Goal: Navigation & Orientation: Find specific page/section

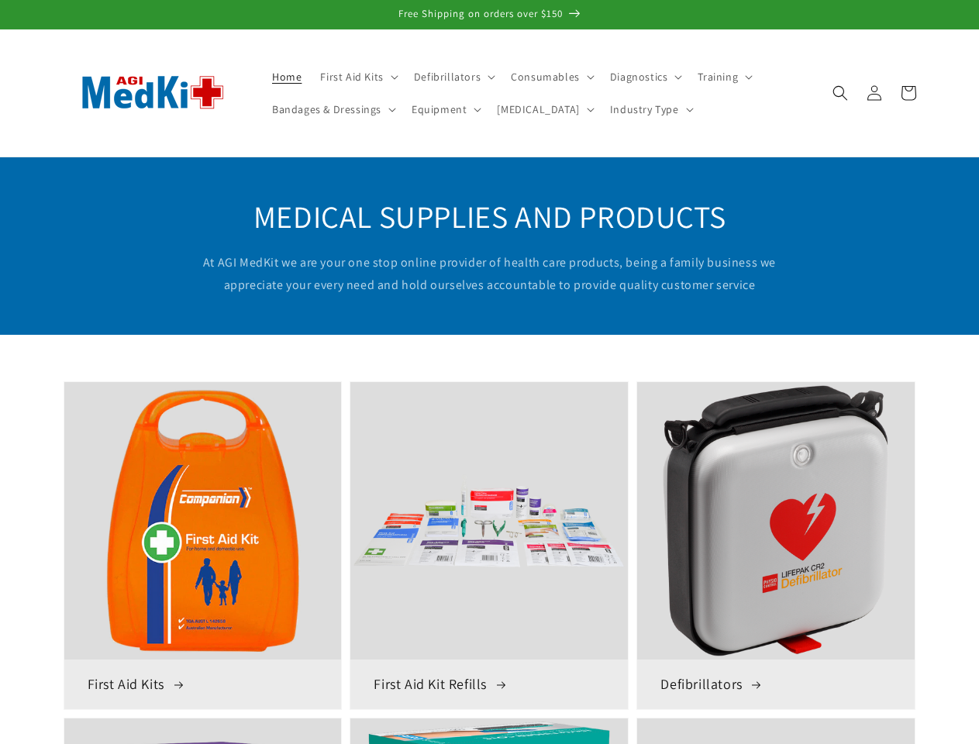
click at [356, 77] on span "First Aid Kits" at bounding box center [351, 77] width 63 height 14
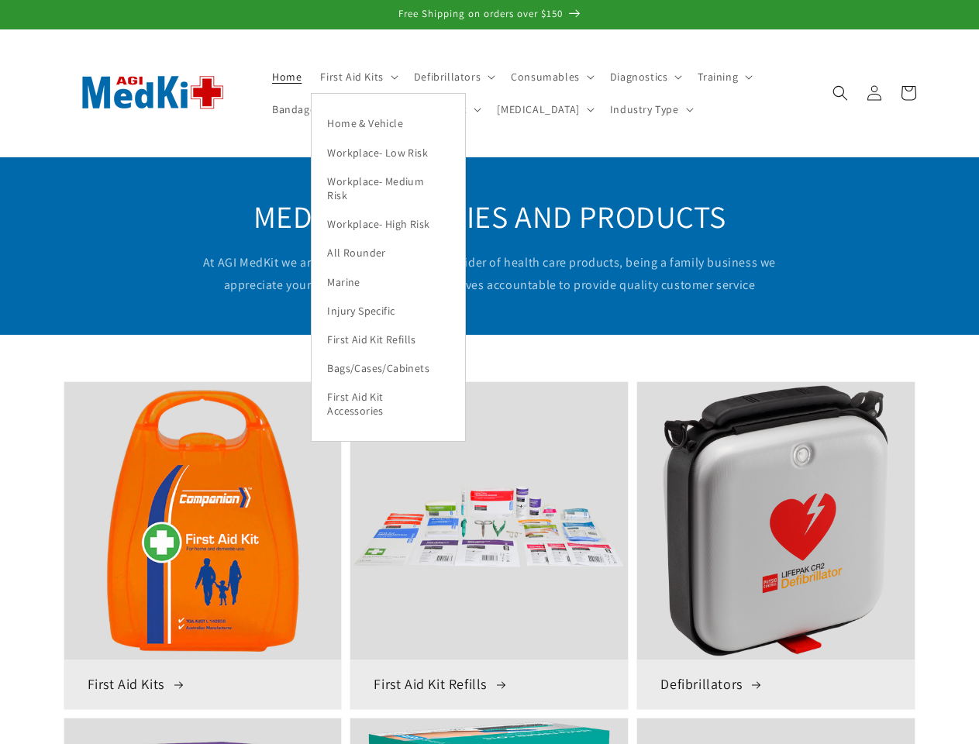
click at [450, 77] on span "Defibrillators" at bounding box center [447, 77] width 67 height 14
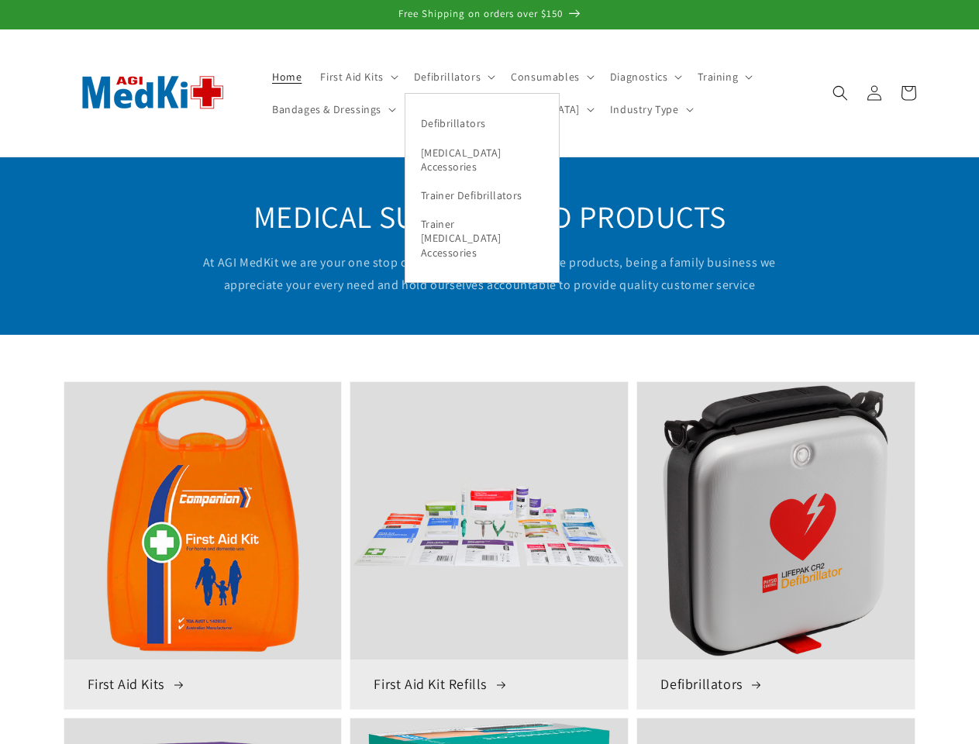
click at [546, 77] on span "Consumables" at bounding box center [545, 77] width 69 height 14
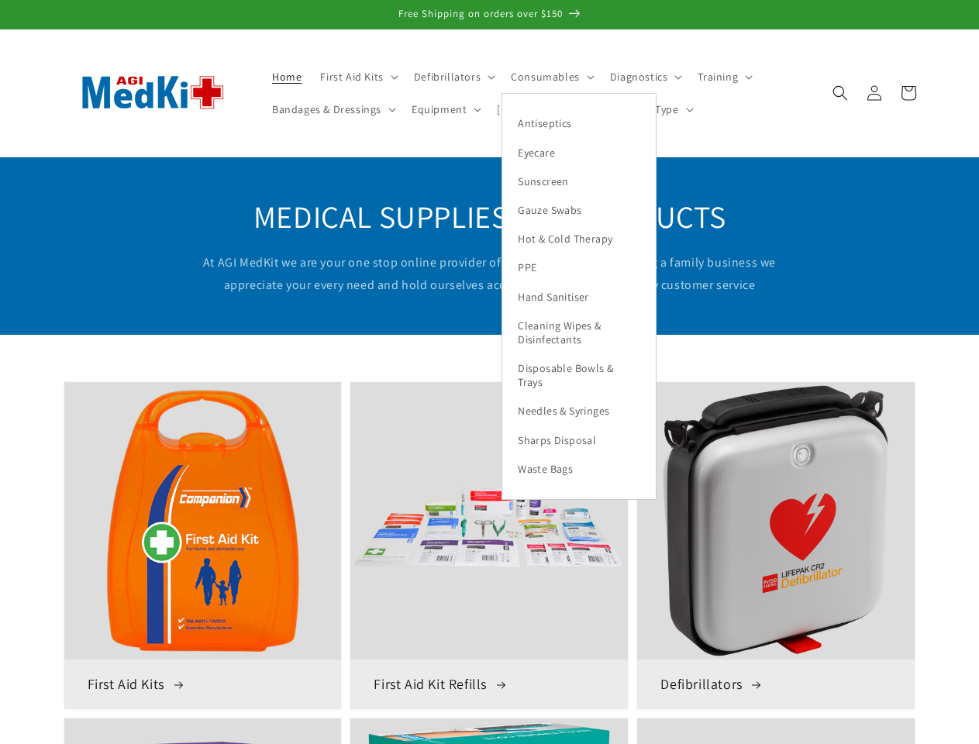
click at [637, 77] on span "Diagnostics" at bounding box center [639, 77] width 58 height 14
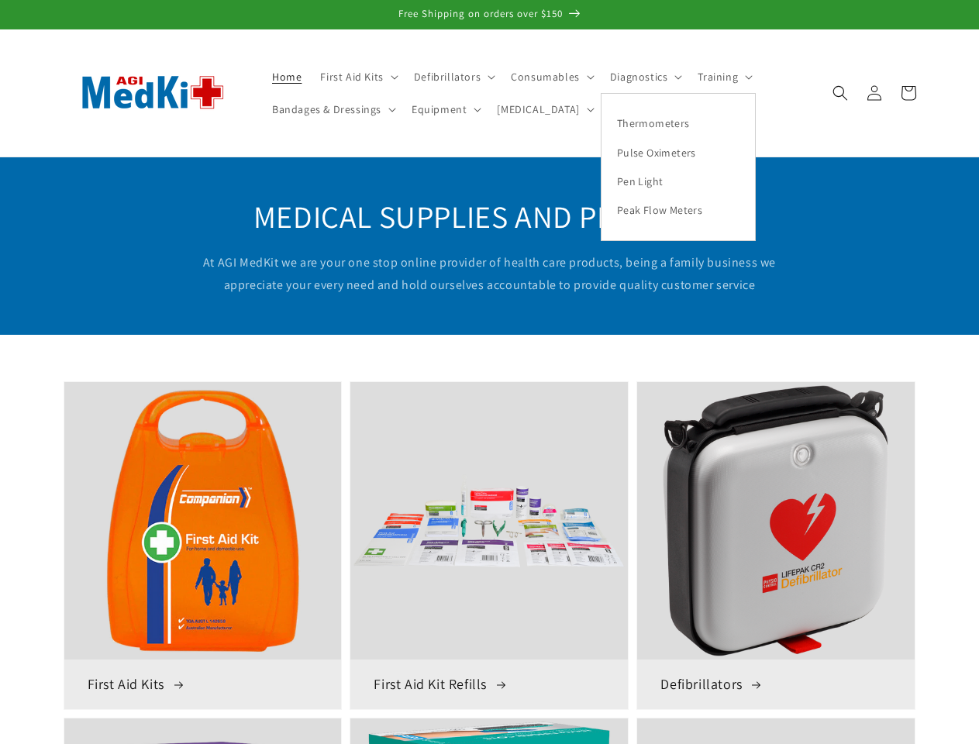
click at [716, 77] on span "Training" at bounding box center [718, 77] width 40 height 14
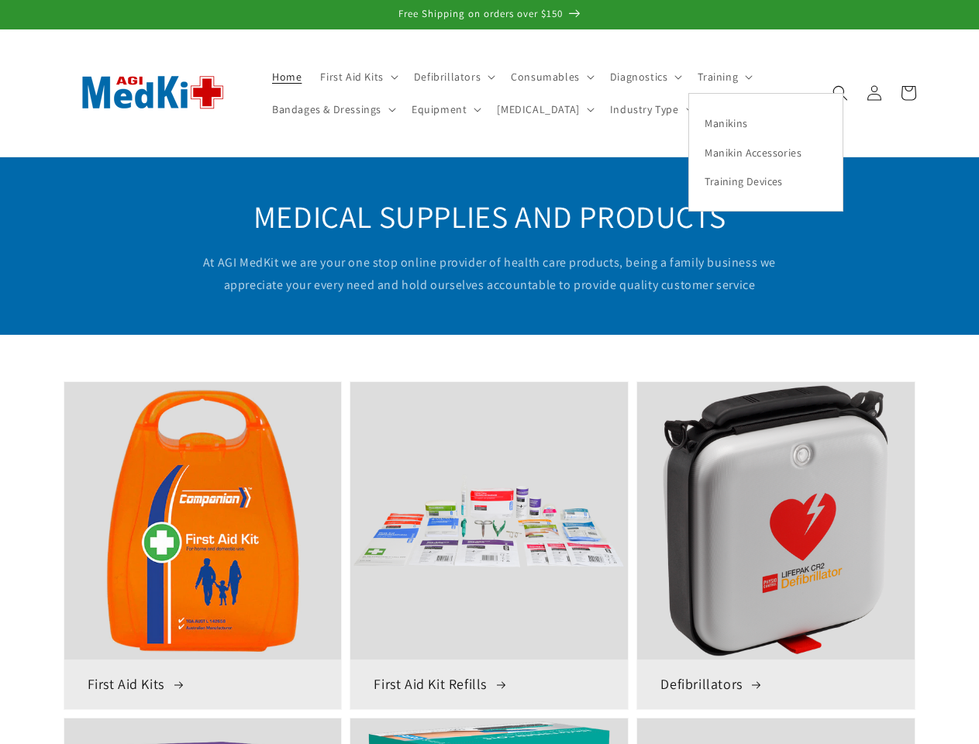
click at [332, 109] on span "Bandages & Dressings" at bounding box center [326, 109] width 109 height 14
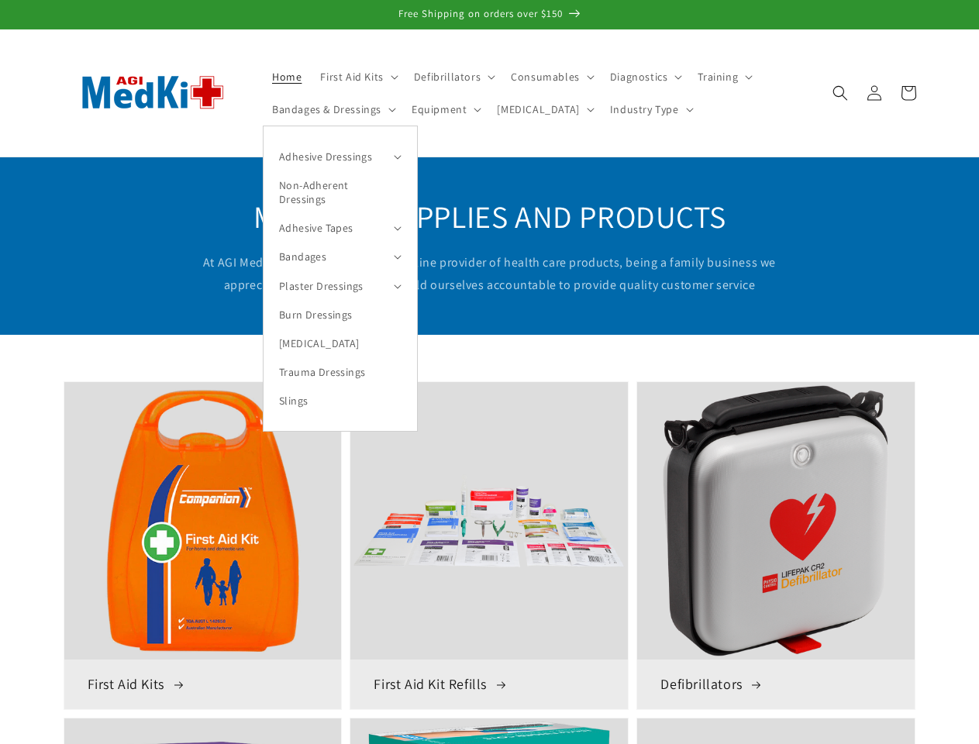
click at [340, 156] on summary "Adhesive Dressings" at bounding box center [341, 156] width 154 height 29
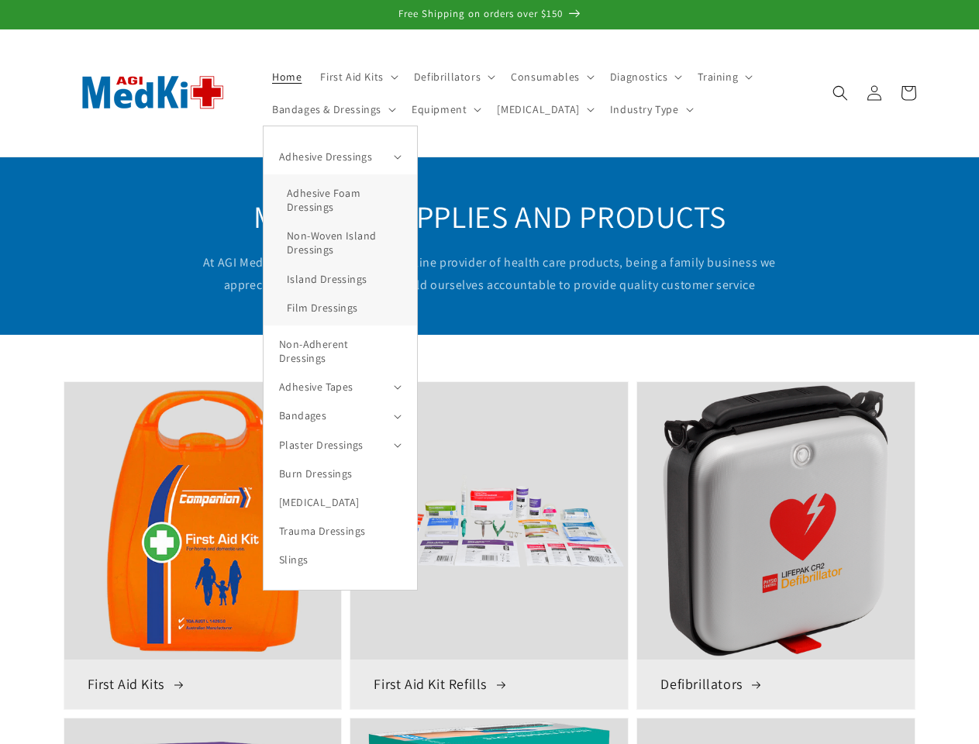
click at [443, 109] on span "Equipment" at bounding box center [439, 109] width 55 height 14
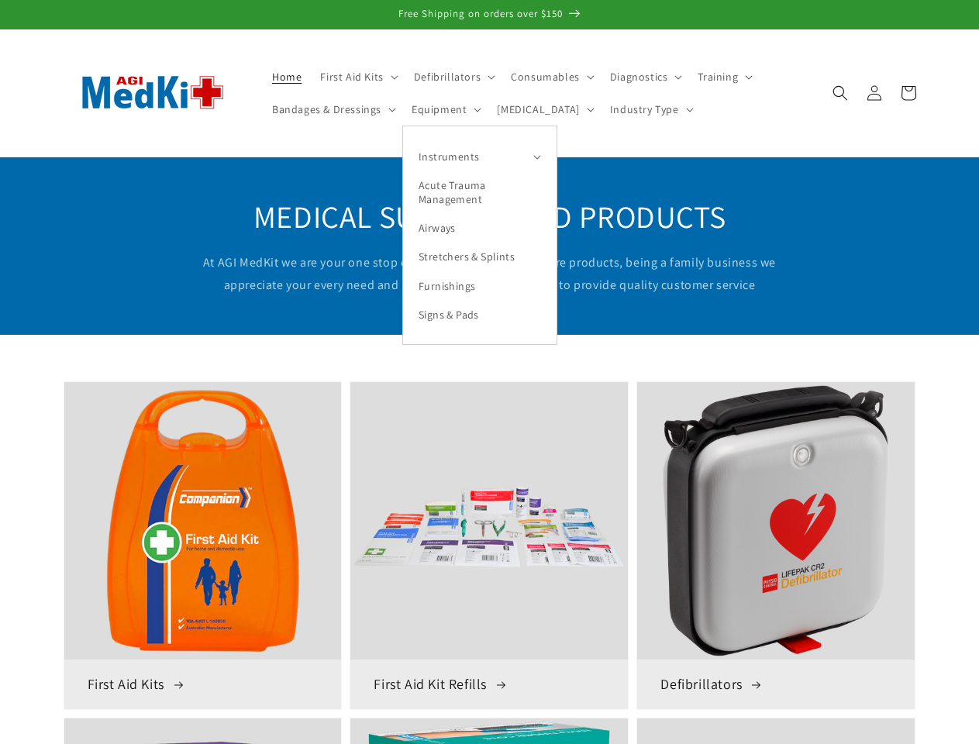
click at [478, 156] on summary "Instruments" at bounding box center [480, 156] width 154 height 29
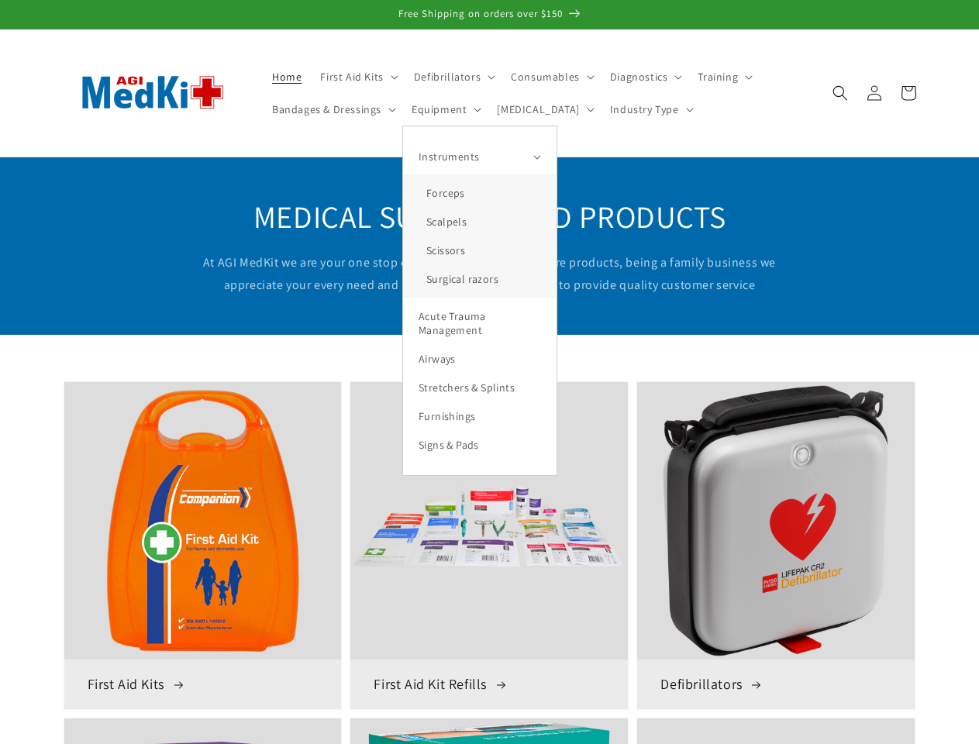
click at [521, 109] on span "[MEDICAL_DATA]" at bounding box center [538, 109] width 82 height 14
